Goal: Information Seeking & Learning: Learn about a topic

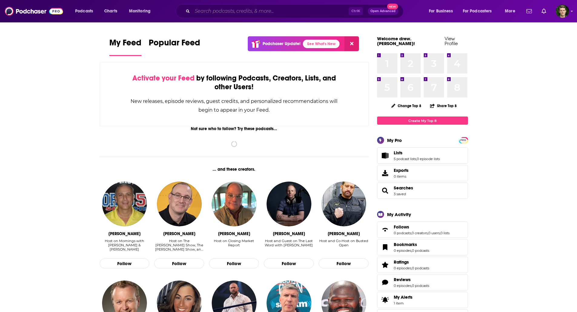
click at [272, 11] on input "Search podcasts, credits, & more..." at bounding box center [270, 11] width 156 height 10
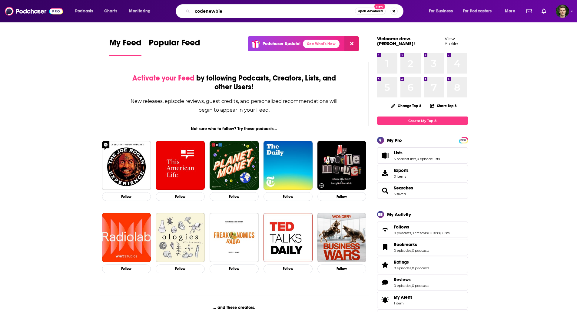
type input "codenewbie"
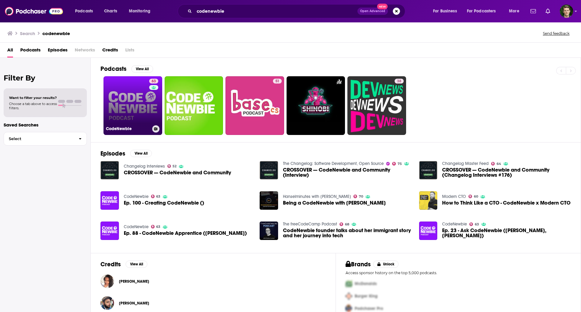
click at [141, 100] on link "63 CodeNewbie" at bounding box center [133, 105] width 59 height 59
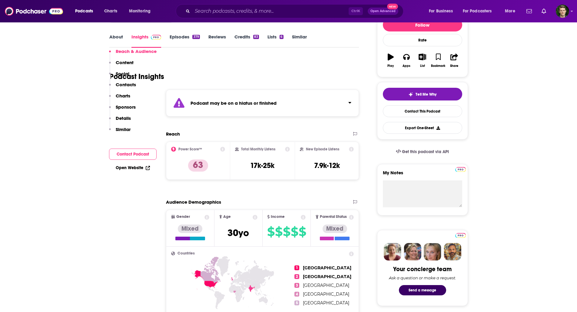
scroll to position [212, 0]
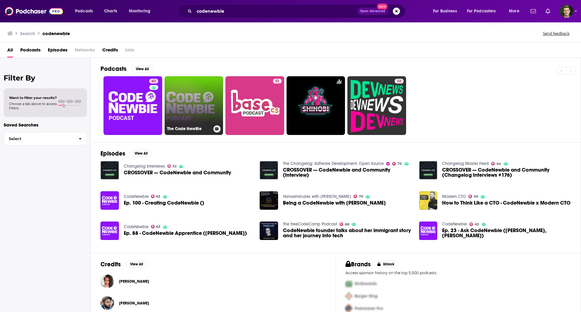
click at [200, 94] on link "The Code NewBie" at bounding box center [194, 105] width 59 height 59
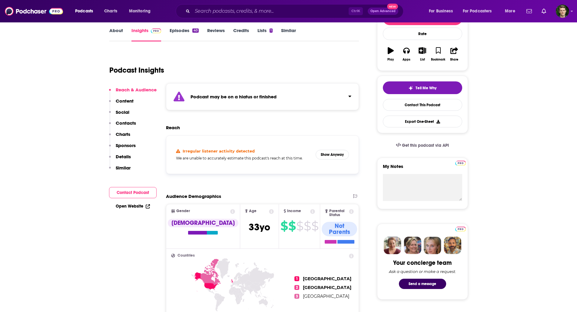
scroll to position [182, 0]
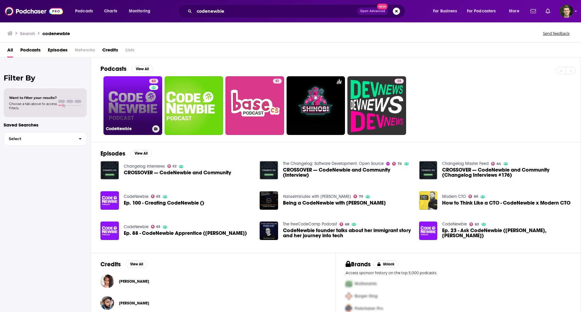
click at [133, 104] on link "63 CodeNewbie" at bounding box center [133, 105] width 59 height 59
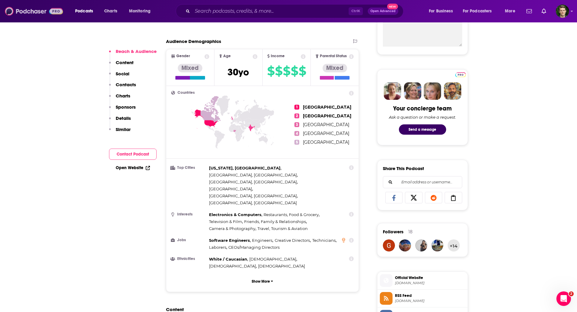
click at [23, 14] on img at bounding box center [34, 11] width 58 height 12
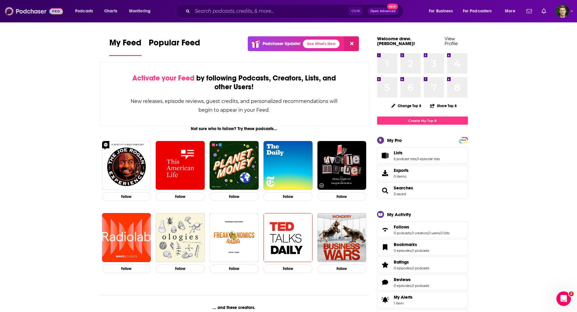
click at [24, 10] on img at bounding box center [34, 11] width 58 height 12
click at [245, 9] on input "Search podcasts, credits, & more..." at bounding box center [270, 11] width 156 height 10
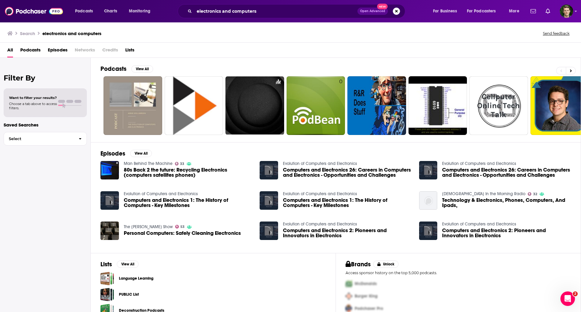
click at [35, 47] on span "Podcasts" at bounding box center [30, 51] width 20 height 12
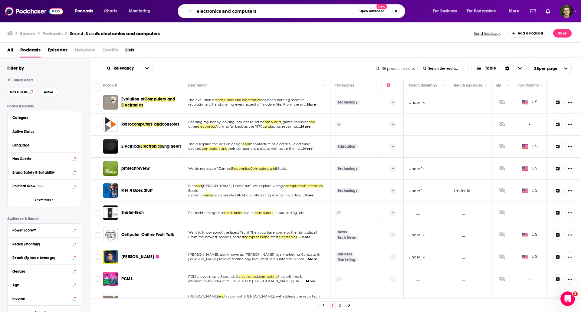
drag, startPoint x: 269, startPoint y: 11, endPoint x: 99, endPoint y: 12, distance: 169.3
click at [101, 12] on div "Podcasts Charts Monitoring electronics and computers Open Advanced New For Busi…" at bounding box center [298, 11] width 455 height 14
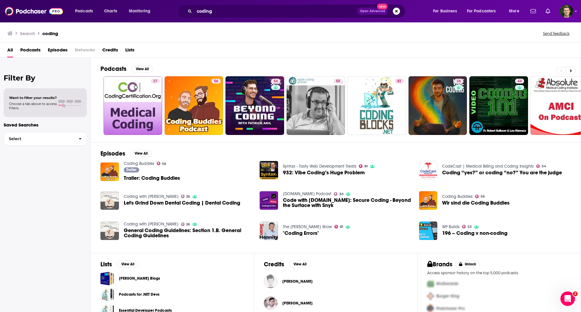
click at [27, 51] on span "Podcasts" at bounding box center [30, 51] width 20 height 12
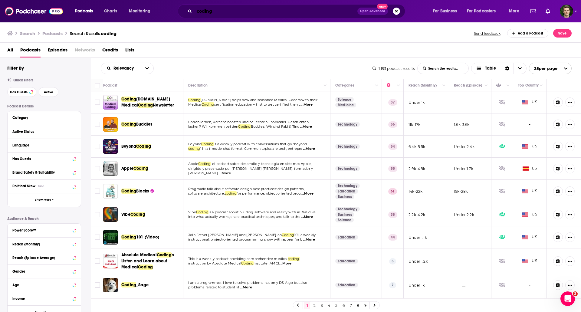
drag, startPoint x: 177, startPoint y: 13, endPoint x: 101, endPoint y: 13, distance: 76.0
click at [101, 13] on div "Podcasts Charts Monitoring coding Open Advanced New For Business For Podcasters…" at bounding box center [298, 11] width 455 height 14
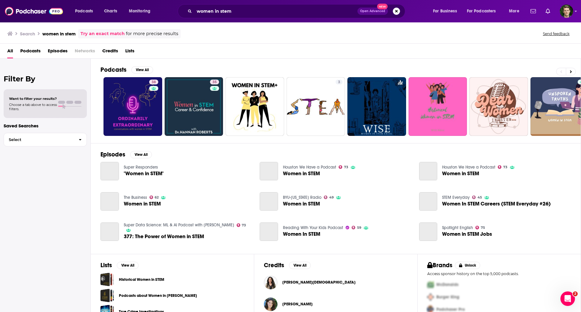
click at [33, 53] on span "Podcasts" at bounding box center [30, 52] width 20 height 12
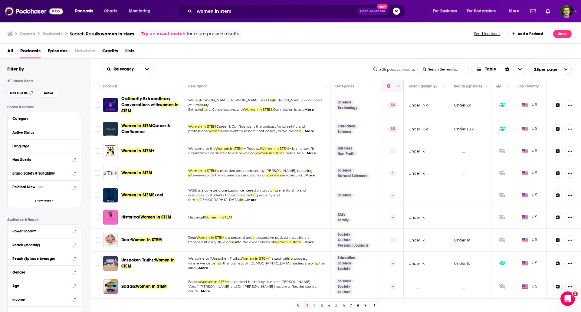
click at [395, 85] on button "Column Actions" at bounding box center [398, 86] width 7 height 7
click at [138, 67] on div at bounding box center [290, 156] width 581 height 312
click at [144, 69] on button "open menu" at bounding box center [147, 69] width 13 height 11
click at [121, 122] on span "Power Score" at bounding box center [131, 120] width 36 height 3
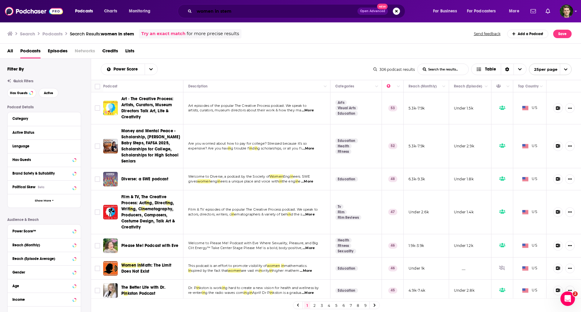
drag, startPoint x: 231, startPoint y: 9, endPoint x: 164, endPoint y: 5, distance: 67.1
click at [174, 4] on div "Podcasts Charts Monitoring women in stem Open Advanced New For Business For Pod…" at bounding box center [290, 11] width 581 height 22
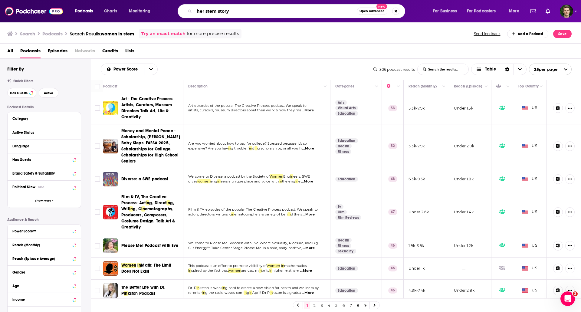
type input "her stem story"
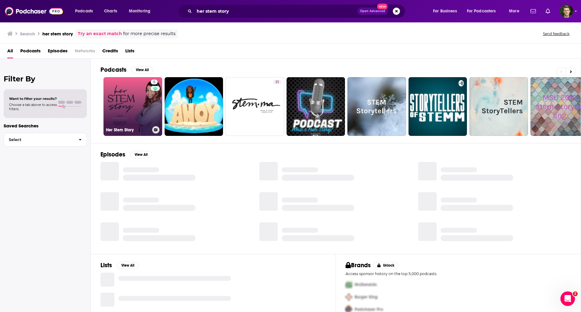
click at [136, 86] on link "5 Her Stem Story" at bounding box center [133, 106] width 59 height 59
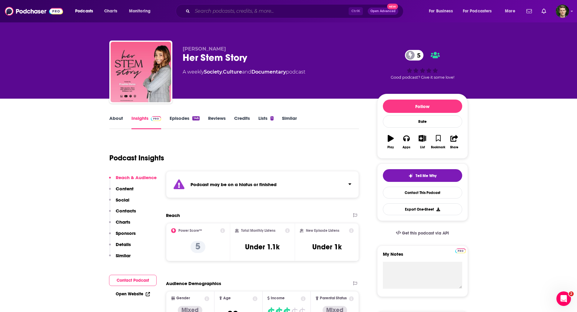
click at [236, 7] on input "Search podcasts, credits, & more..." at bounding box center [270, 11] width 156 height 10
paste input "My Best Friend is an Engineer"
type input "My Best Friend is an Engineer"
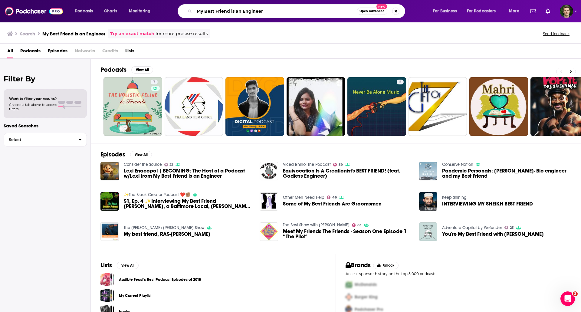
drag, startPoint x: 266, startPoint y: 12, endPoint x: 159, endPoint y: 4, distance: 107.8
click at [159, 4] on div "Podcasts Charts Monitoring My Best Friend is an Engineer Open Advanced New For …" at bounding box center [290, 11] width 581 height 22
type input "ologies"
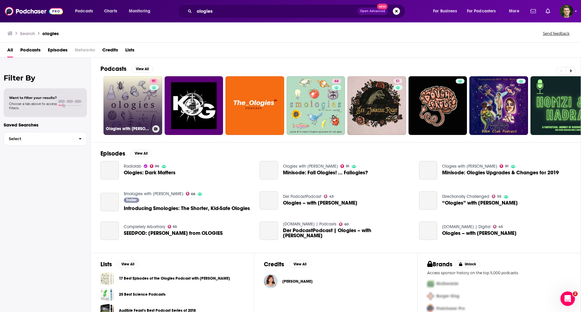
click at [120, 101] on link "91 Ologies with [PERSON_NAME]" at bounding box center [133, 105] width 59 height 59
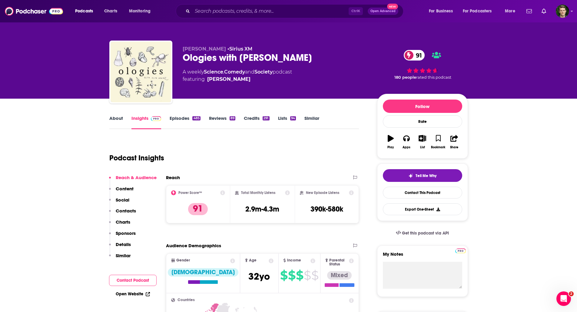
click at [210, 121] on link "Reviews 89" at bounding box center [222, 122] width 26 height 14
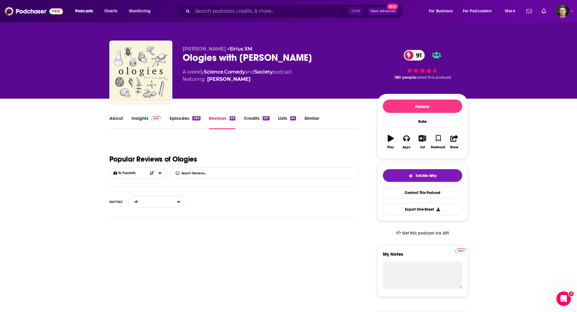
click at [195, 120] on div "485" at bounding box center [196, 118] width 8 height 4
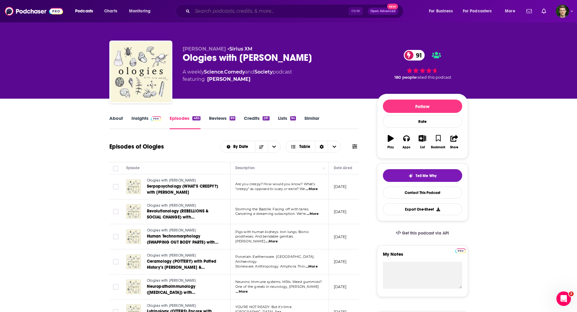
click at [228, 9] on input "Search podcasts, credits, & more..." at bounding box center [270, 11] width 156 height 10
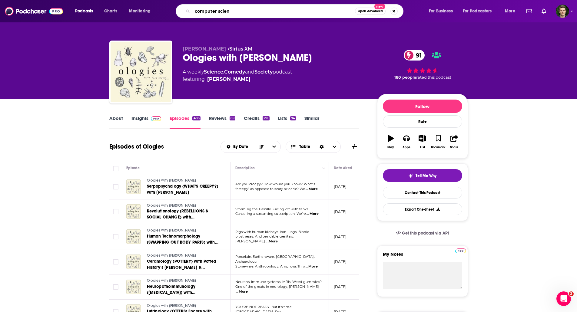
type input "computer scienc"
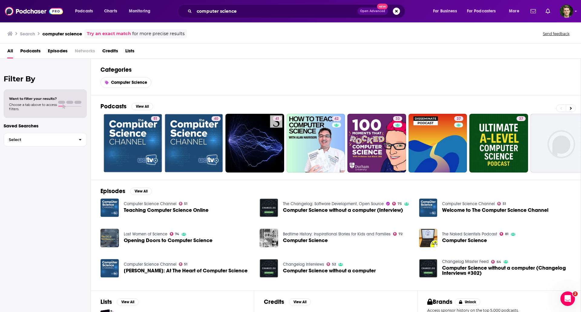
click at [56, 48] on span "Episodes" at bounding box center [58, 52] width 20 height 12
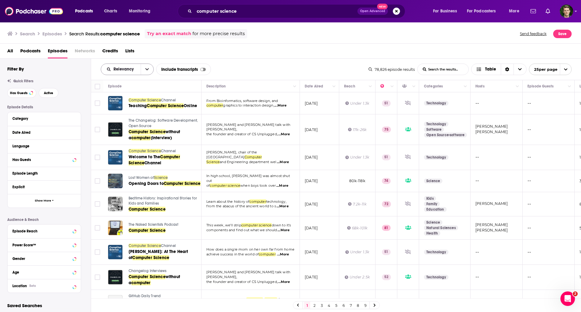
click at [142, 68] on button "open menu" at bounding box center [147, 69] width 13 height 11
click at [142, 117] on div "Power Score" at bounding box center [127, 121] width 53 height 10
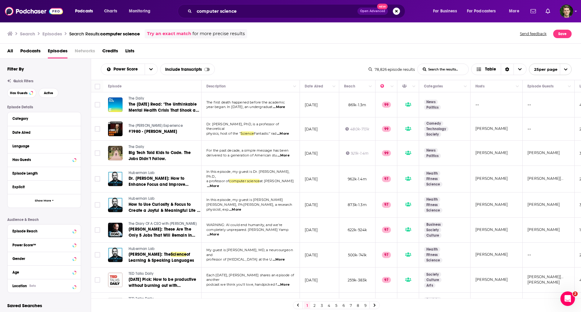
click at [33, 52] on span "Podcasts" at bounding box center [30, 52] width 20 height 12
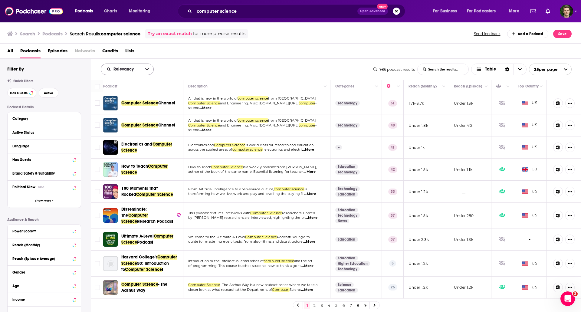
click at [126, 71] on span "Relevancy" at bounding box center [125, 69] width 22 height 4
click at [129, 121] on span "Power Score" at bounding box center [131, 120] width 36 height 3
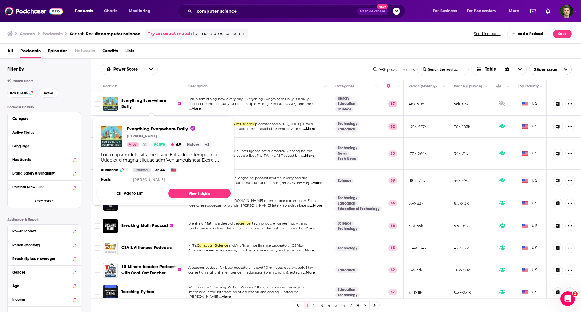
click at [173, 127] on span "Everything Everywhere Daily" at bounding box center [161, 129] width 68 height 6
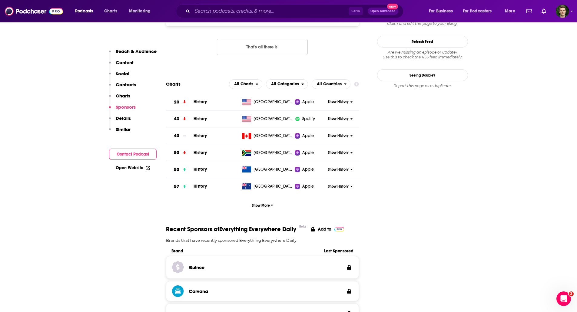
scroll to position [515, 0]
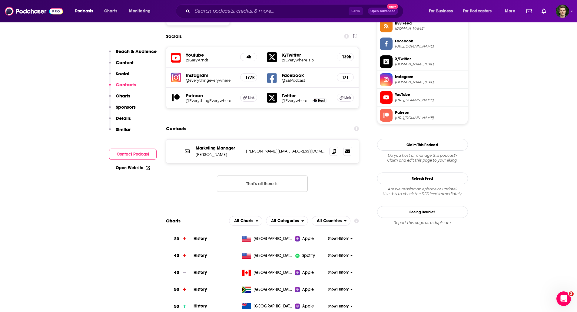
drag, startPoint x: 208, startPoint y: 169, endPoint x: 179, endPoint y: 169, distance: 29.4
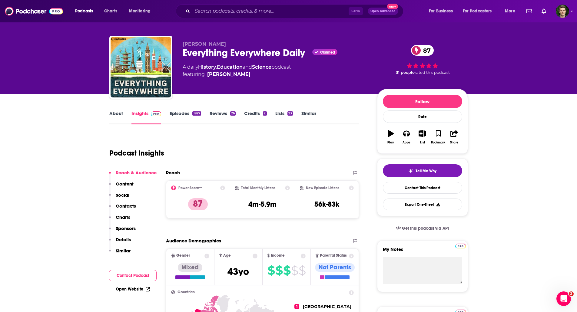
scroll to position [0, 0]
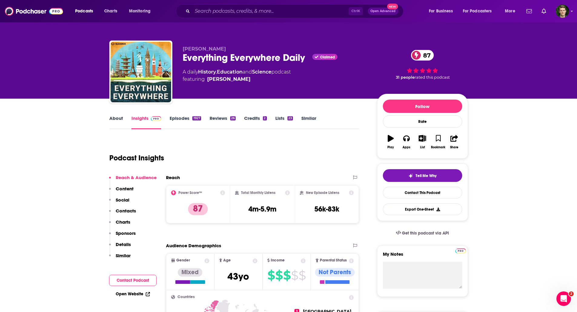
click at [189, 116] on link "Episodes 1927" at bounding box center [185, 122] width 31 height 14
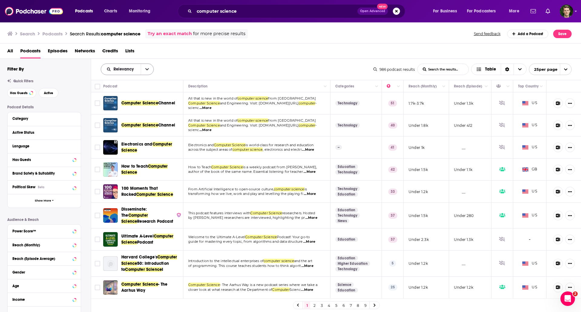
click at [142, 67] on button "open menu" at bounding box center [147, 69] width 13 height 11
click at [117, 124] on div "Power Score" at bounding box center [127, 121] width 53 height 10
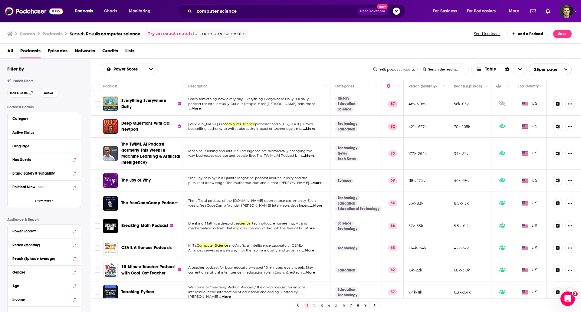
click at [310, 181] on span "...More" at bounding box center [316, 183] width 12 height 5
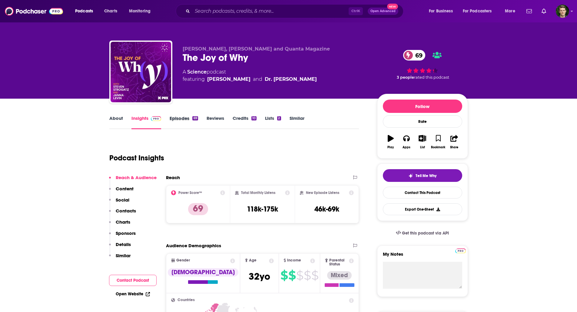
click at [205, 128] on div "Episodes 69" at bounding box center [188, 122] width 37 height 14
click at [170, 120] on link "Episodes 69" at bounding box center [184, 122] width 28 height 14
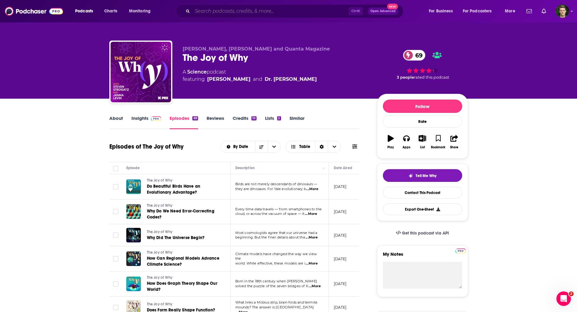
click at [206, 12] on input "Search podcasts, credits, & more..." at bounding box center [270, 11] width 156 height 10
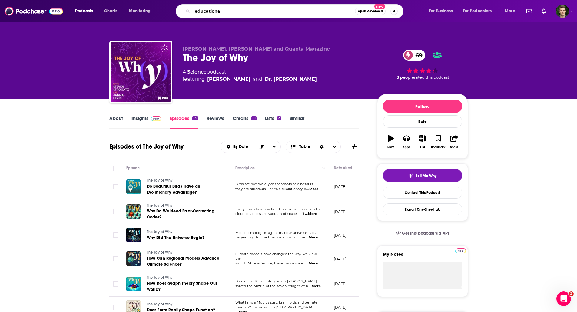
type input "educational"
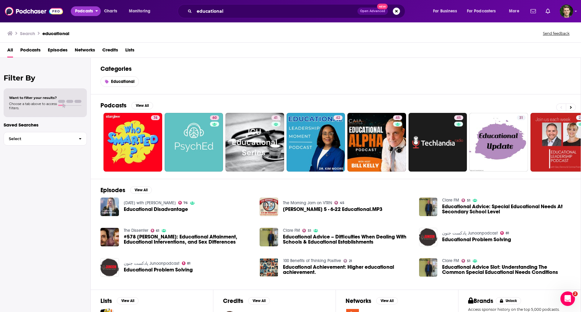
click at [85, 13] on span "Podcasts" at bounding box center [84, 11] width 18 height 8
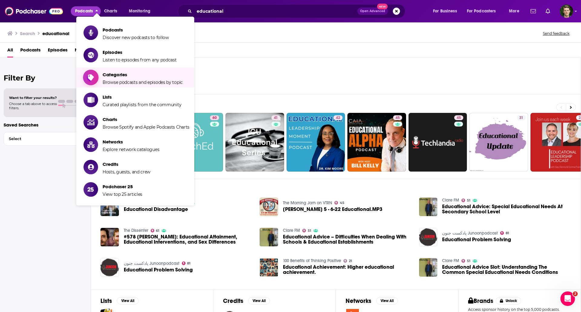
click at [123, 75] on span "Categories" at bounding box center [143, 75] width 80 height 6
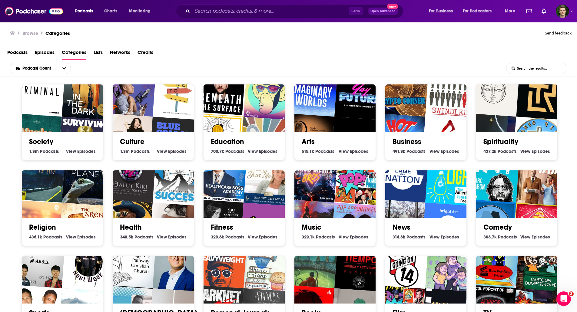
click at [534, 64] on input "List Search Input" at bounding box center [536, 68] width 61 height 11
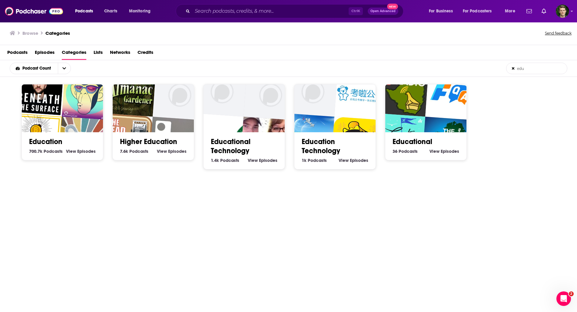
type input "edu"
click at [46, 142] on link "Education" at bounding box center [45, 141] width 33 height 9
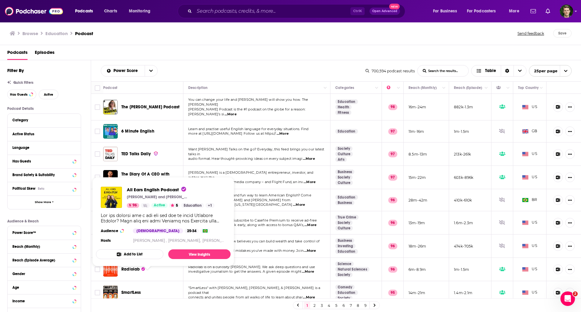
scroll to position [121, 0]
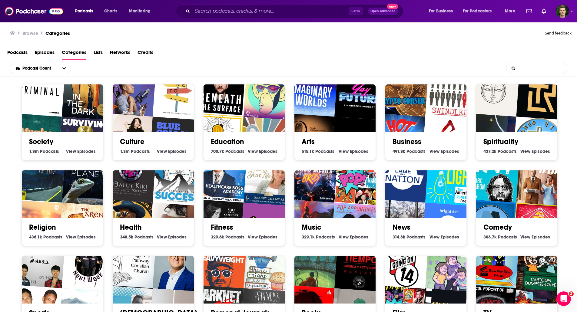
drag, startPoint x: 540, startPoint y: 71, endPoint x: 535, endPoint y: 71, distance: 5.2
click at [540, 71] on input "List Search Input" at bounding box center [536, 68] width 61 height 11
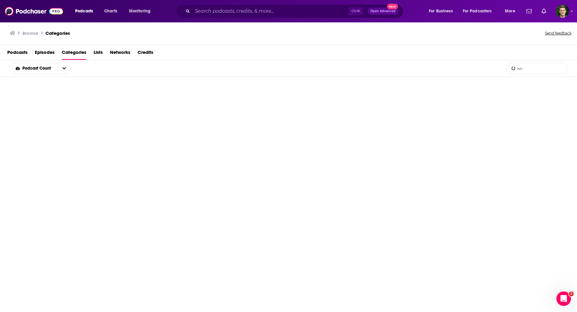
type input "w"
type input "f"
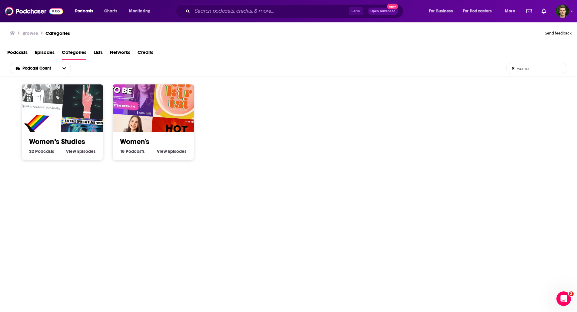
type input "women"
click at [163, 118] on img "Hot Flashes: Menopause Monologues" at bounding box center [175, 143] width 52 height 52
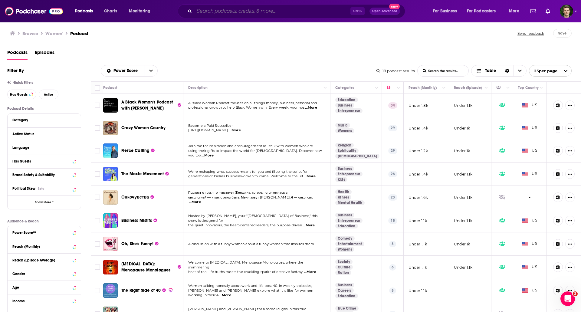
click at [204, 14] on input "Search podcasts, credits, & more..." at bounding box center [272, 11] width 156 height 10
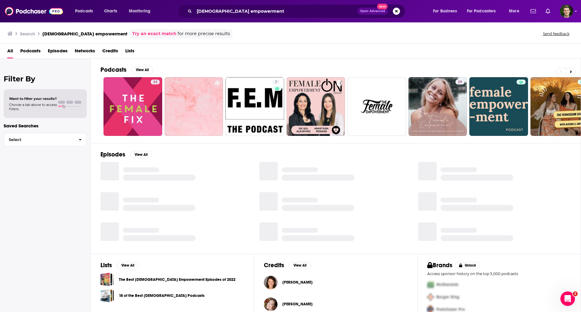
click at [31, 47] on span "Podcasts" at bounding box center [30, 52] width 20 height 12
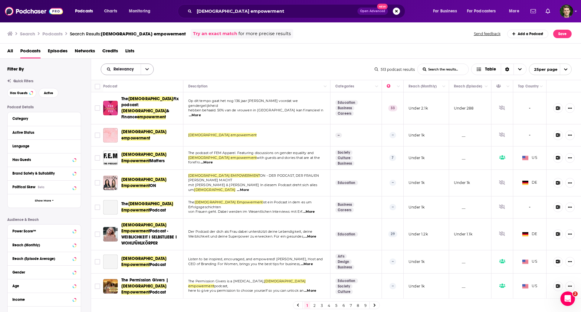
click at [146, 65] on button "open menu" at bounding box center [147, 69] width 13 height 11
click at [131, 121] on span "Power Score" at bounding box center [131, 120] width 36 height 3
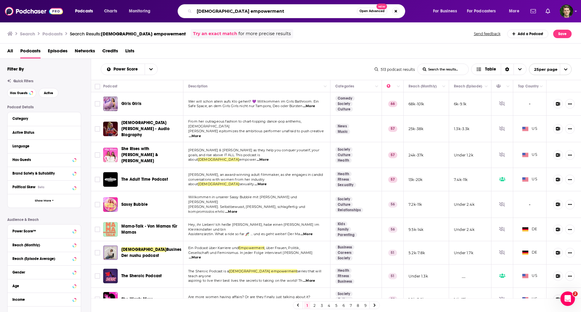
drag, startPoint x: 268, startPoint y: 12, endPoint x: 63, endPoint y: -4, distance: 205.6
click at [63, 0] on html "Podcasts Charts Monitoring female empowerment Open Advanced New For Business Fo…" at bounding box center [290, 156] width 581 height 312
type input "women's"
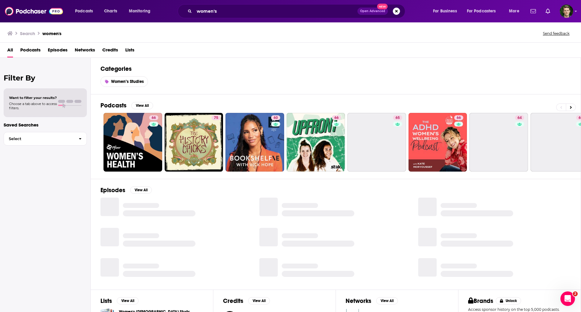
click at [61, 54] on span "Episodes" at bounding box center [58, 51] width 20 height 12
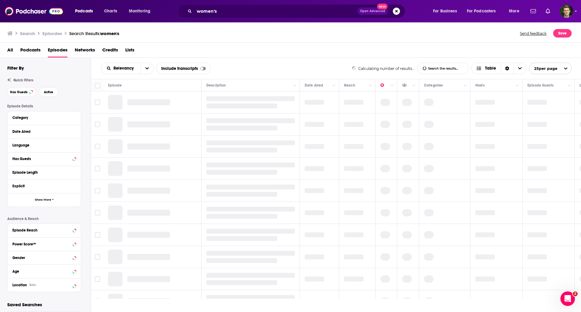
click at [18, 55] on div "All Podcasts Episodes Networks Credits Lists" at bounding box center [292, 51] width 570 height 12
click at [32, 50] on span "Podcasts" at bounding box center [30, 51] width 20 height 12
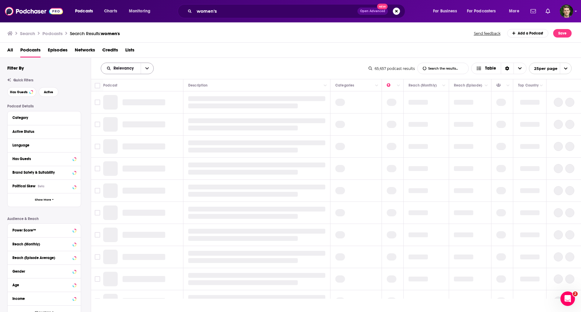
click at [146, 68] on icon "open menu" at bounding box center [147, 68] width 4 height 4
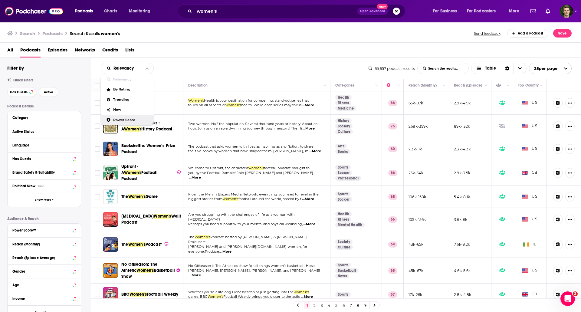
click at [129, 119] on span "Power Score" at bounding box center [131, 119] width 36 height 3
